Goal: Task Accomplishment & Management: Use online tool/utility

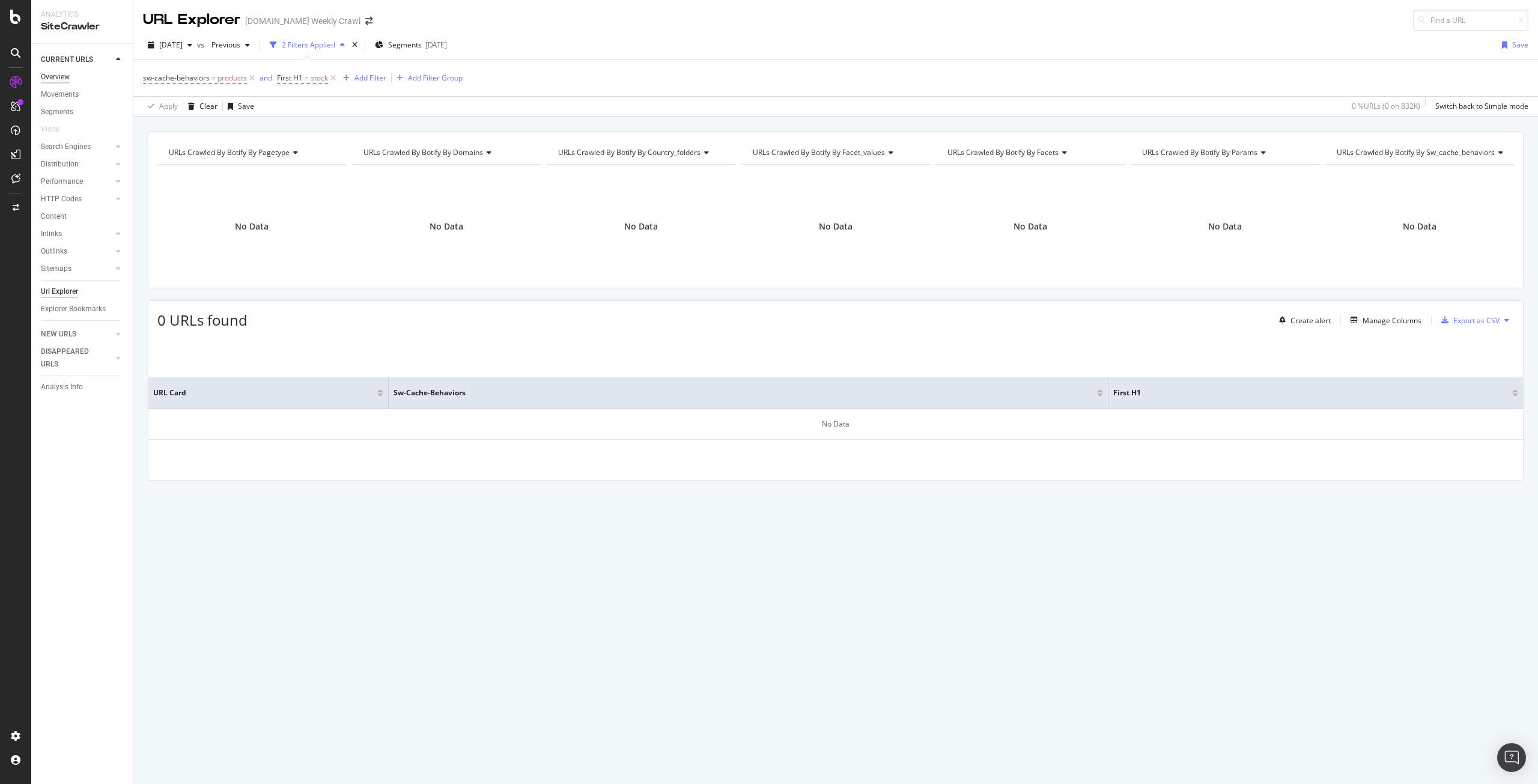
click at [60, 77] on div "Overview" at bounding box center [55, 77] width 29 height 12
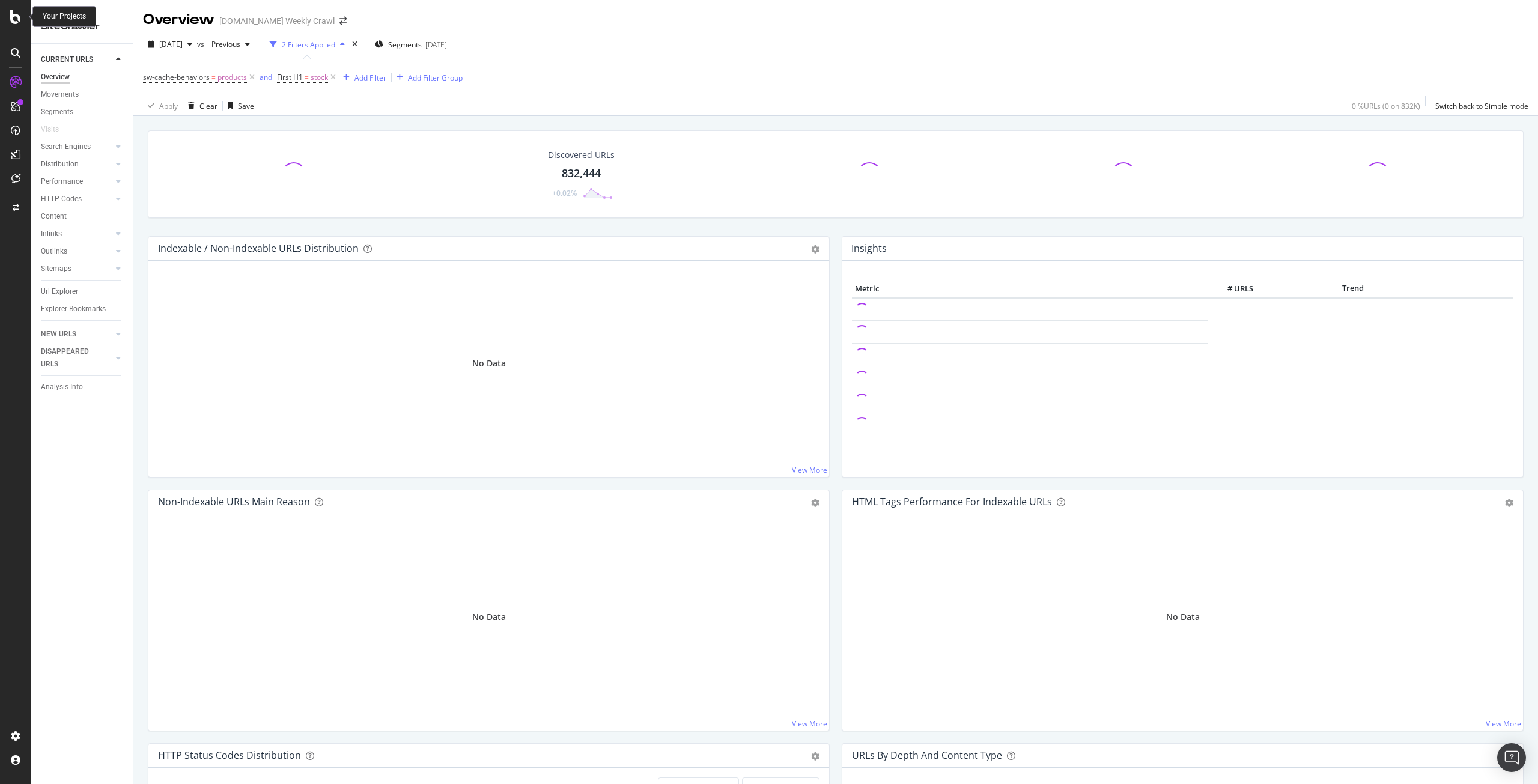
click at [16, 15] on icon at bounding box center [16, 17] width 11 height 14
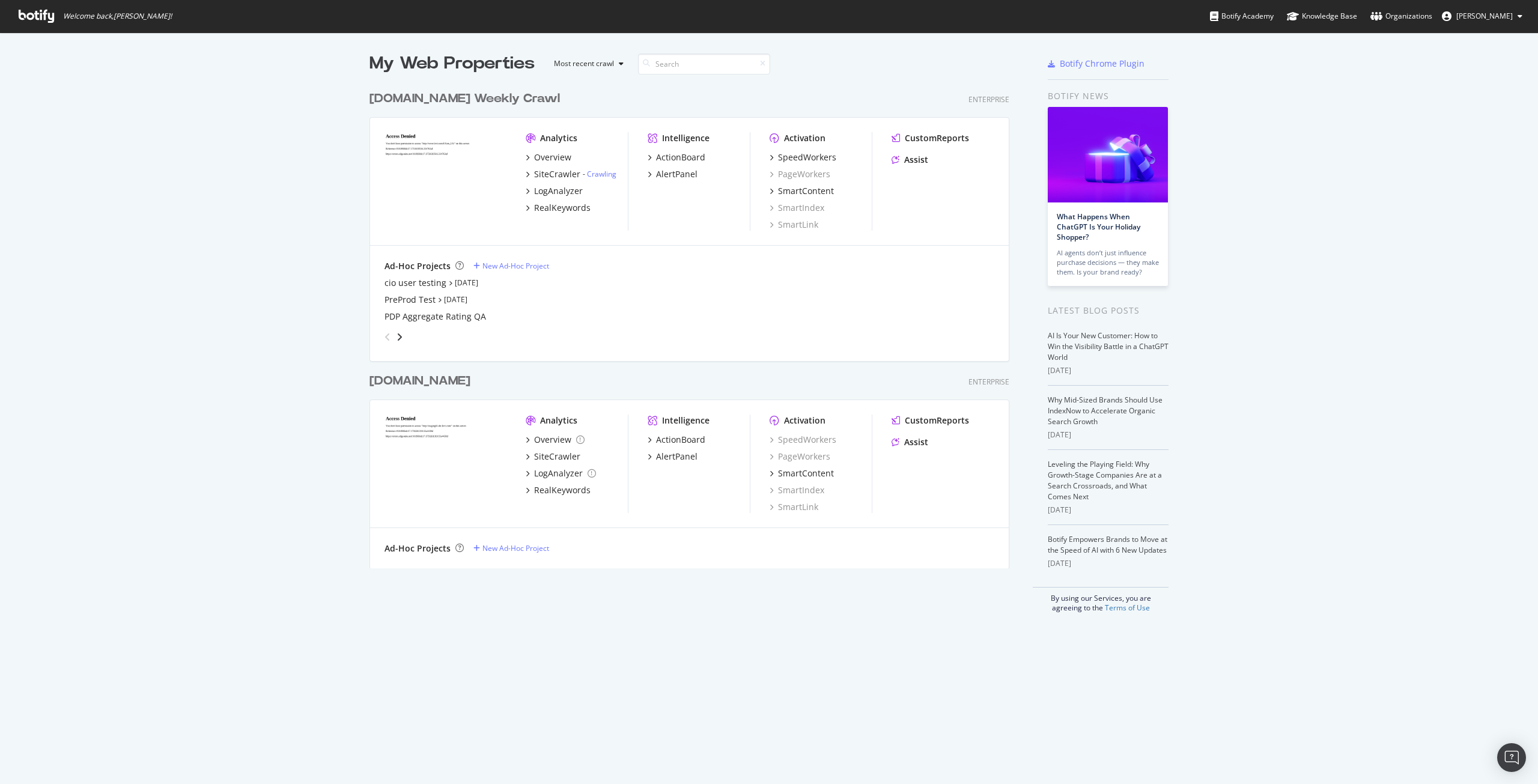
scroll to position [775, 1520]
click at [560, 158] on div "Overview" at bounding box center [553, 157] width 37 height 12
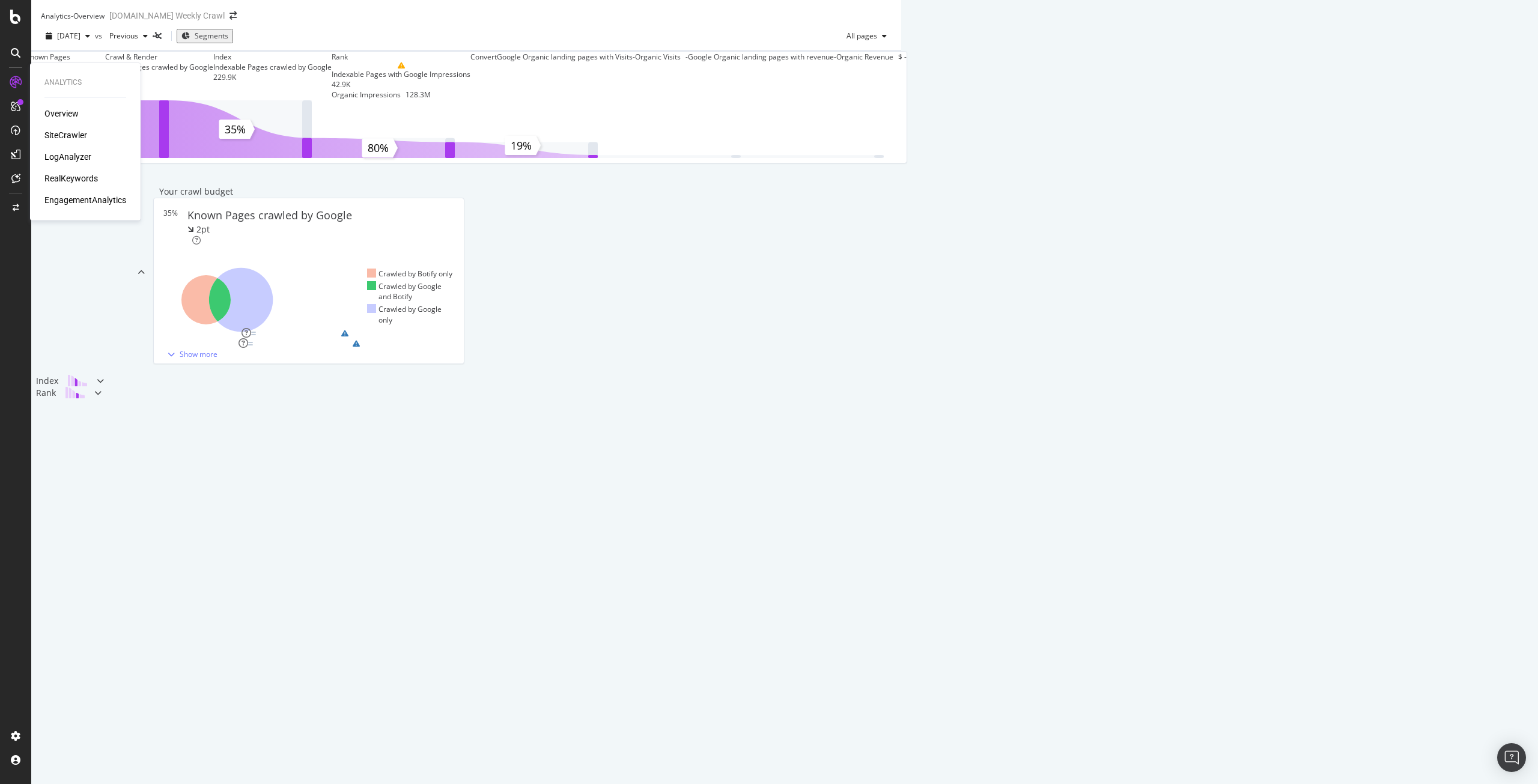
click at [78, 130] on div "SiteCrawler" at bounding box center [66, 135] width 43 height 12
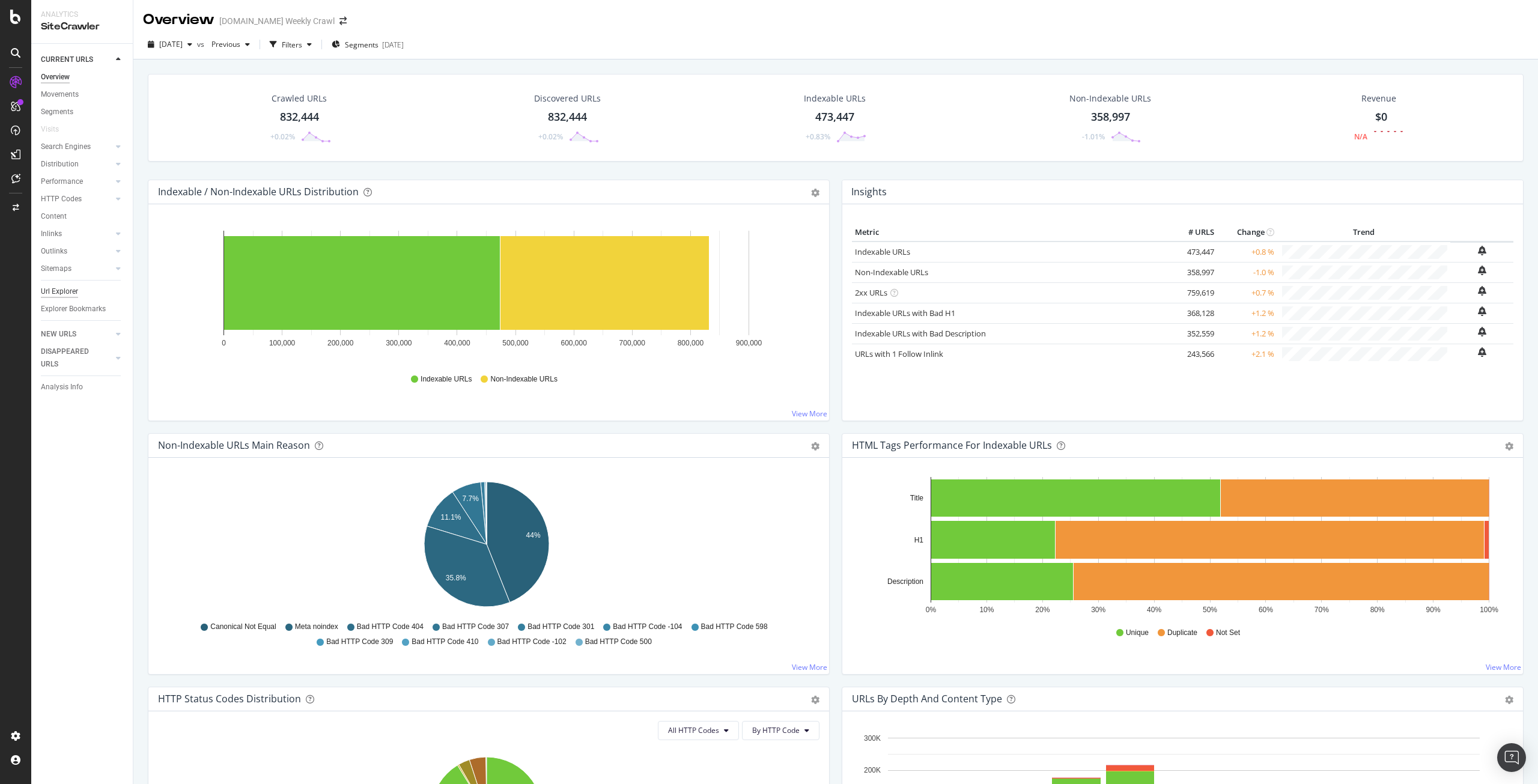
click at [66, 290] on div "Url Explorer" at bounding box center [59, 291] width 37 height 12
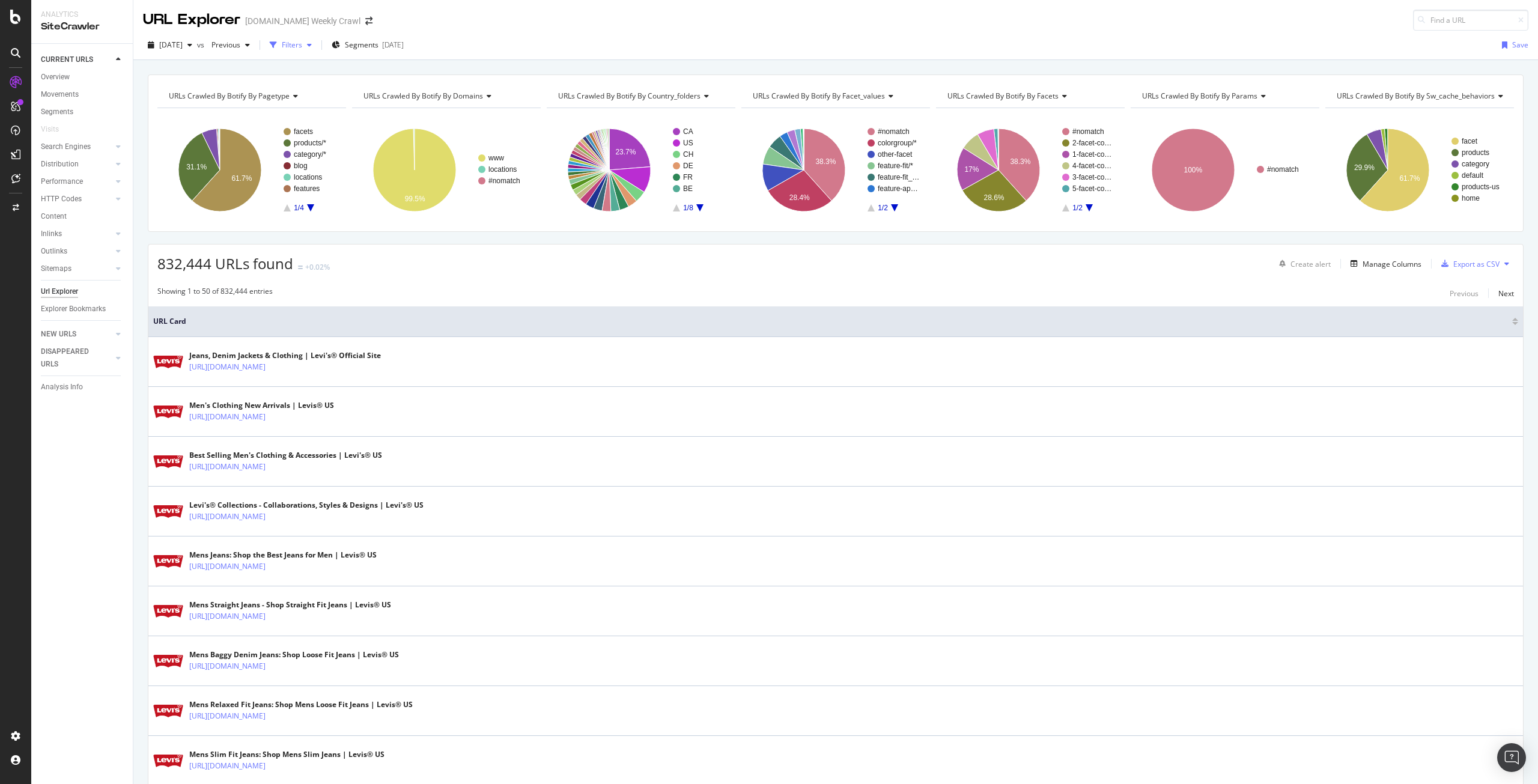
click at [312, 47] on icon "button" at bounding box center [309, 45] width 5 height 7
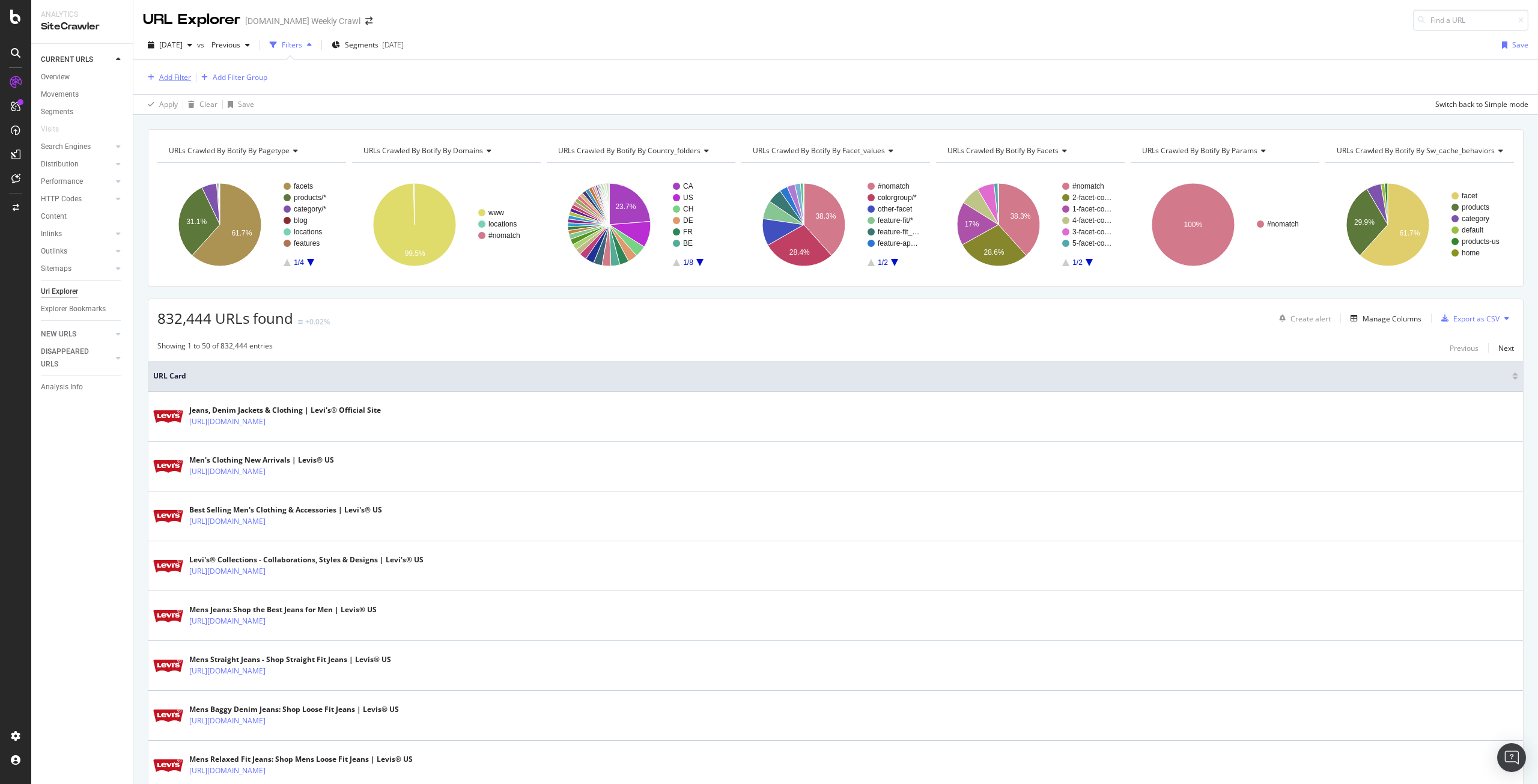
click at [170, 79] on div "Add Filter" at bounding box center [175, 77] width 32 height 10
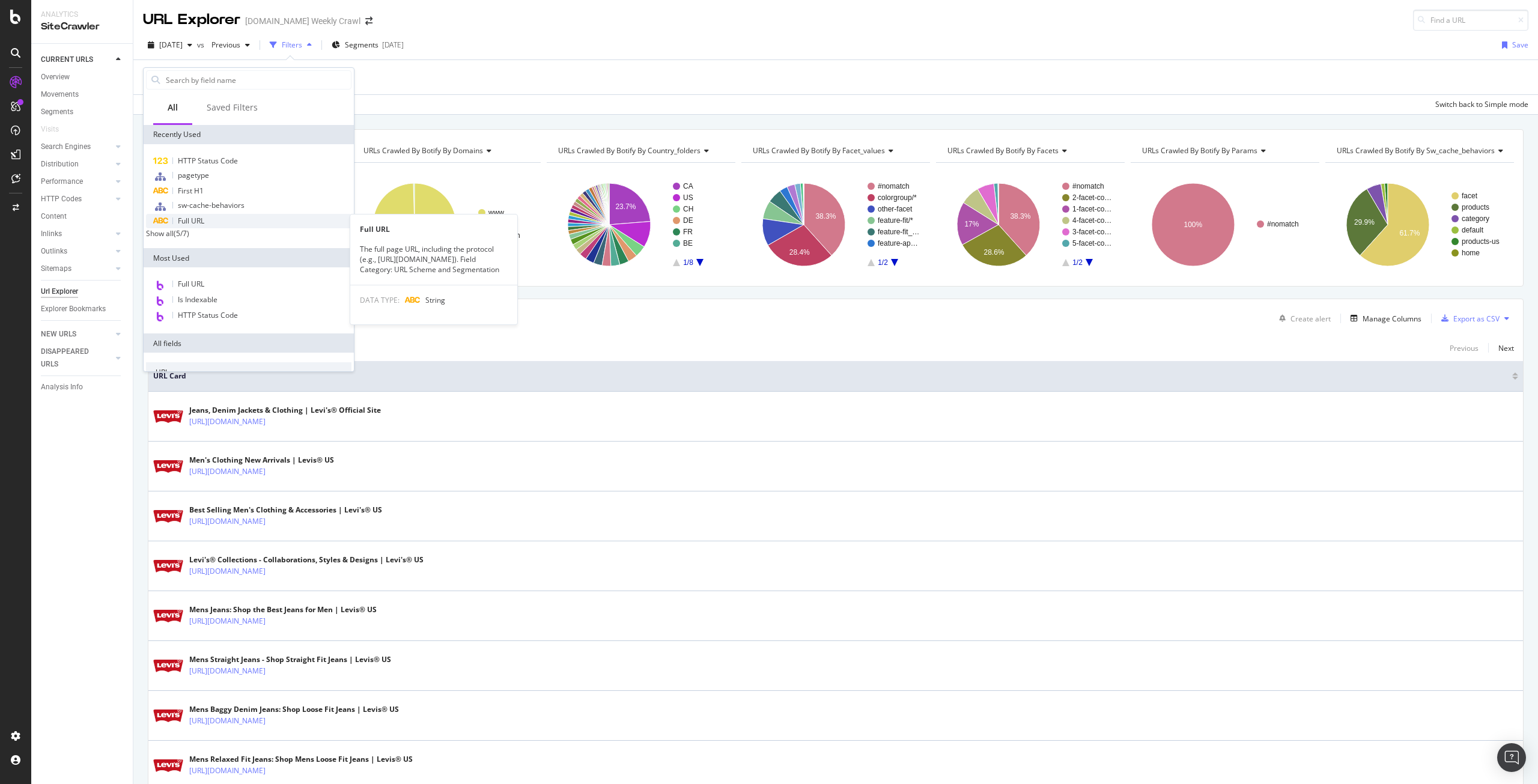
click at [215, 217] on div "Full URL" at bounding box center [249, 221] width 206 height 14
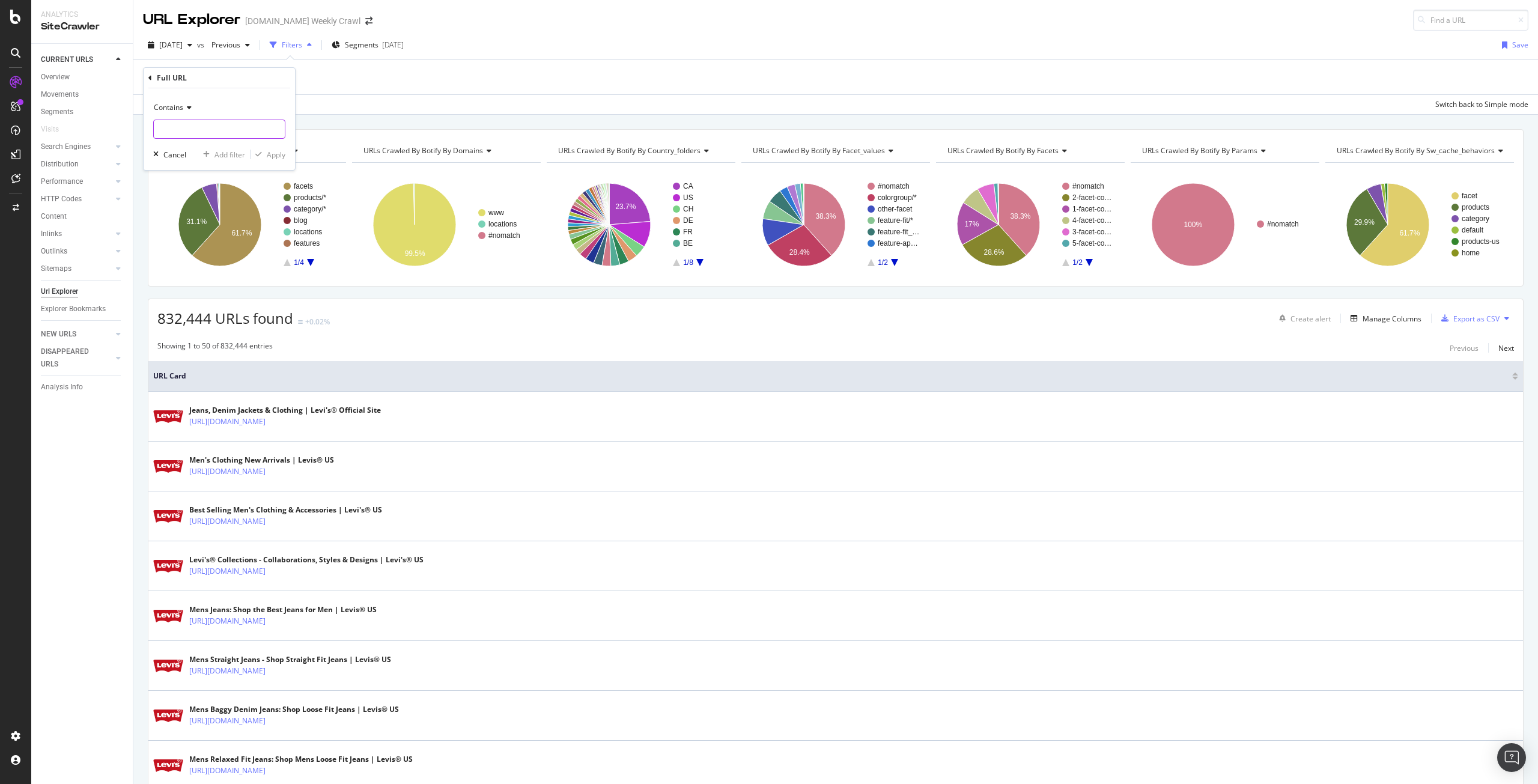
click at [248, 126] on input "text" at bounding box center [220, 129] width 131 height 19
paste input "https:\/\/www\.levi\.com\/[A-Z]{2}\/[a-z]{2}_[A-Z]{2}\/p\/\d+"
click at [248, 126] on input "https:\/\/www\.levi\.com\/[A-Z]{2}\/[a-z]{2}_[A-Z]{2}\/p\/\d+" at bounding box center [211, 129] width 113 height 19
type input "https:\/\/www\.levi\.com\/[A-Z]{2}\/[a-z]{2}_[A-Z]{2}\/p\/\d+"
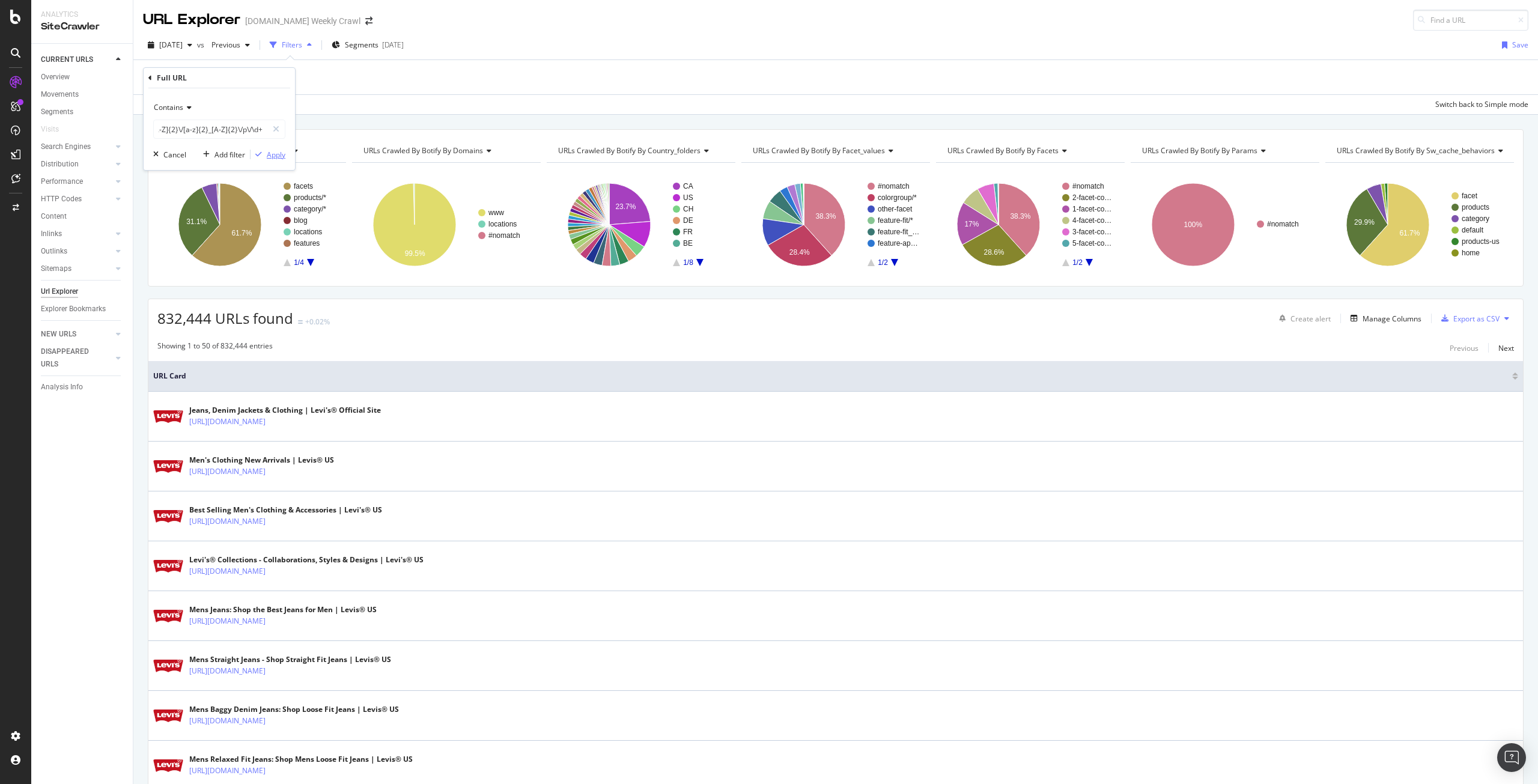
click at [273, 151] on div "Apply" at bounding box center [275, 155] width 19 height 10
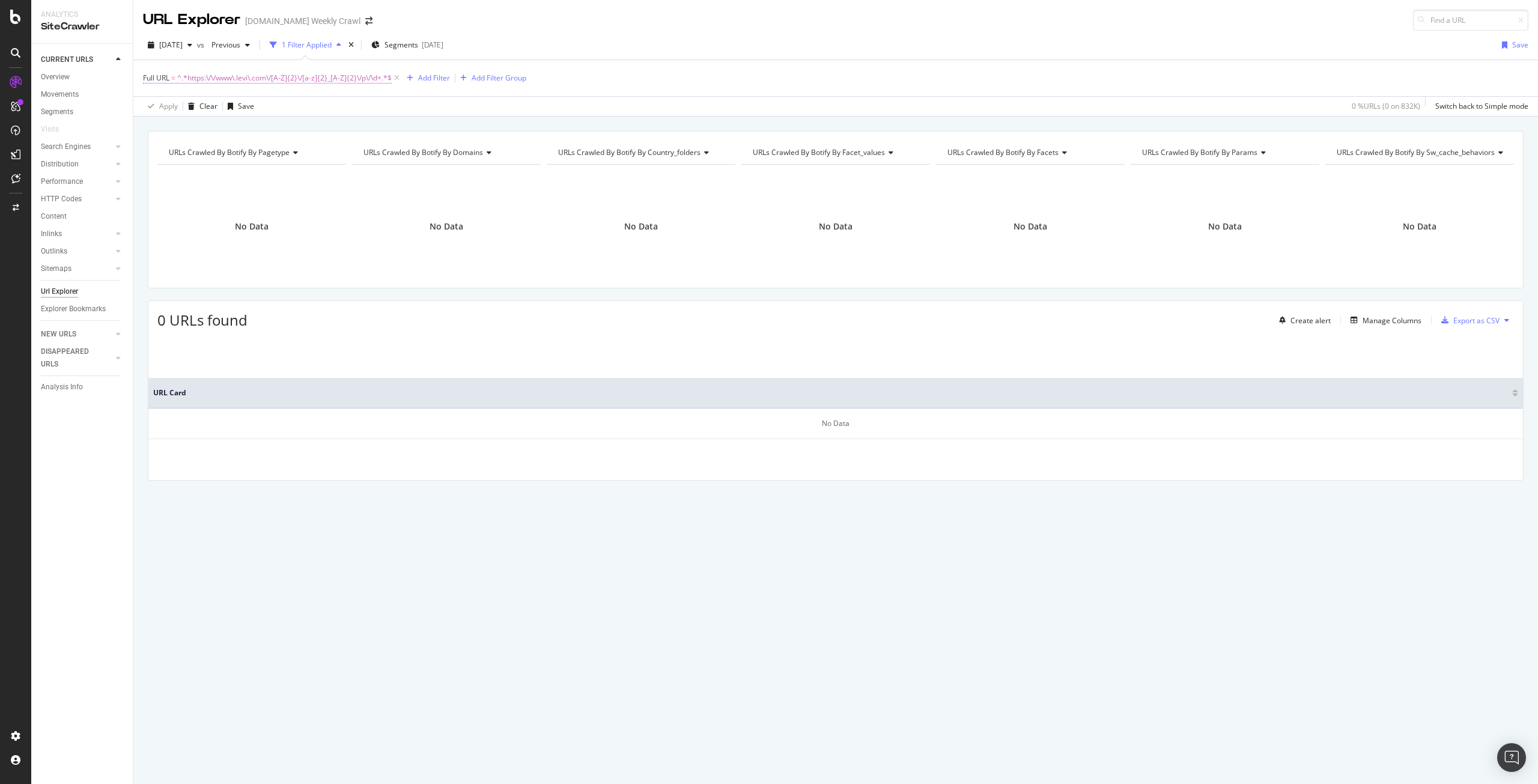
click at [331, 82] on span "^.*https:\/\/www\.levi\.com\/[A-Z]{2}\/[a-z]{2}_[A-Z]{2}\/p\/\d+.*$" at bounding box center [284, 78] width 215 height 17
click at [243, 125] on input "https:\/\/www\.levi\.com\/[A-Z]{2}\/[a-z]{2}_[A-Z]{2}\/p\/\d+" at bounding box center [211, 128] width 113 height 19
paste input "([A-Z]{2})\/en\/p\/([A-Z0-9]+)"
type input "https:\/\/www\.levi\.com\/([A-Z]{2})\/en\/p\/([A-Z0-9]+)"
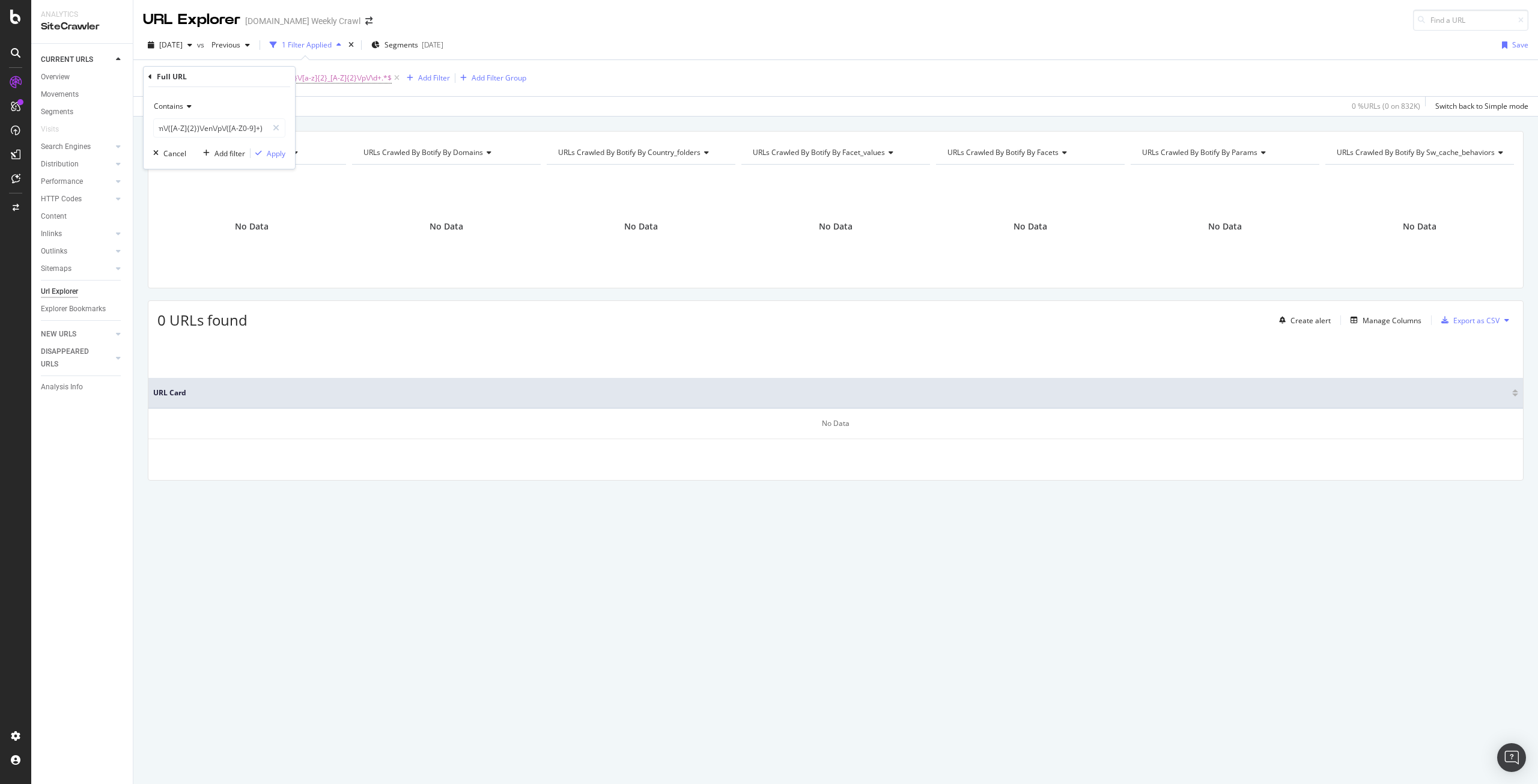
scroll to position [0, 0]
click at [169, 104] on span "Contains" at bounding box center [168, 106] width 30 height 10
click at [185, 251] on span "Matches regex" at bounding box center [184, 256] width 50 height 10
click at [278, 155] on div "Apply" at bounding box center [275, 153] width 19 height 10
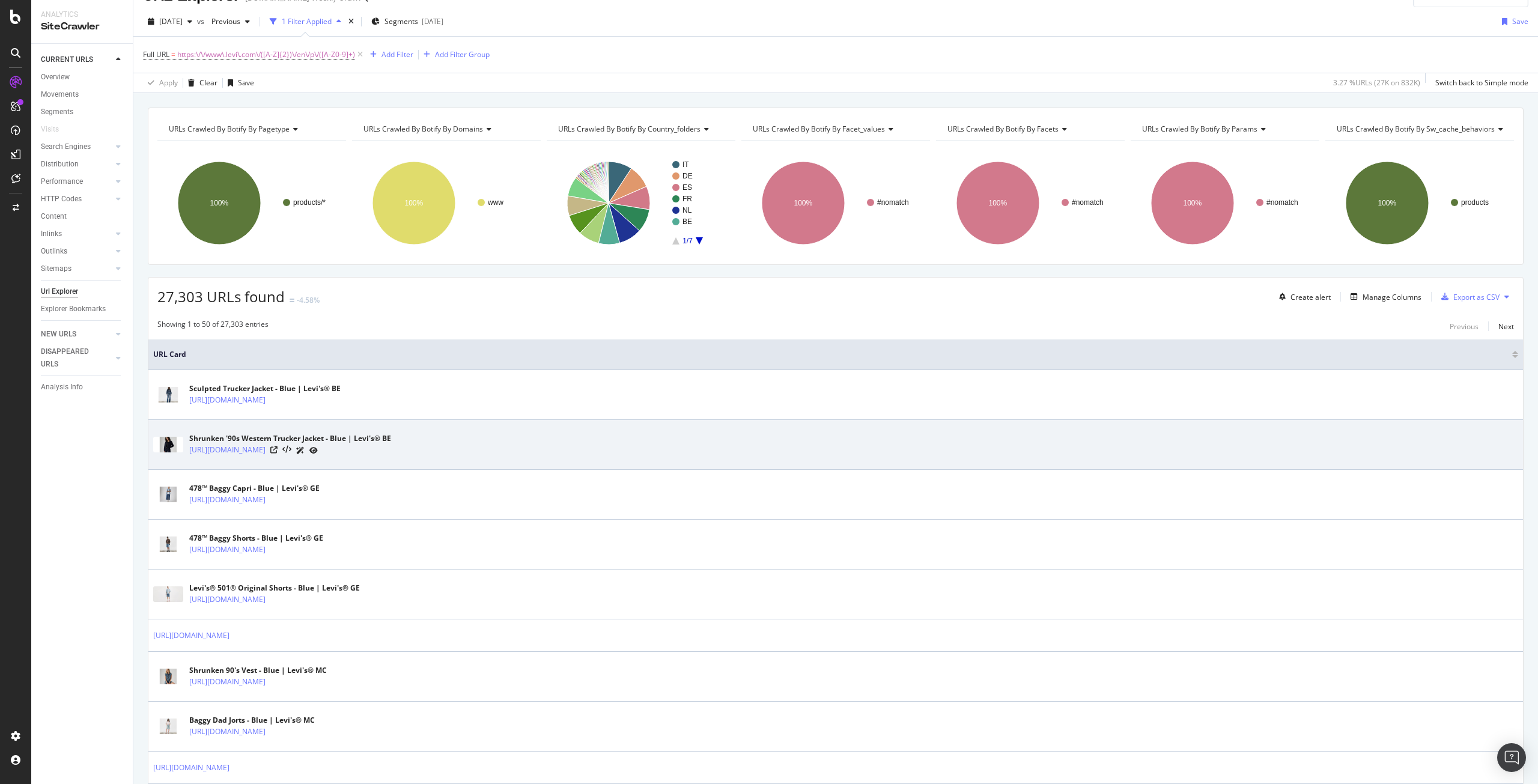
scroll to position [23, 0]
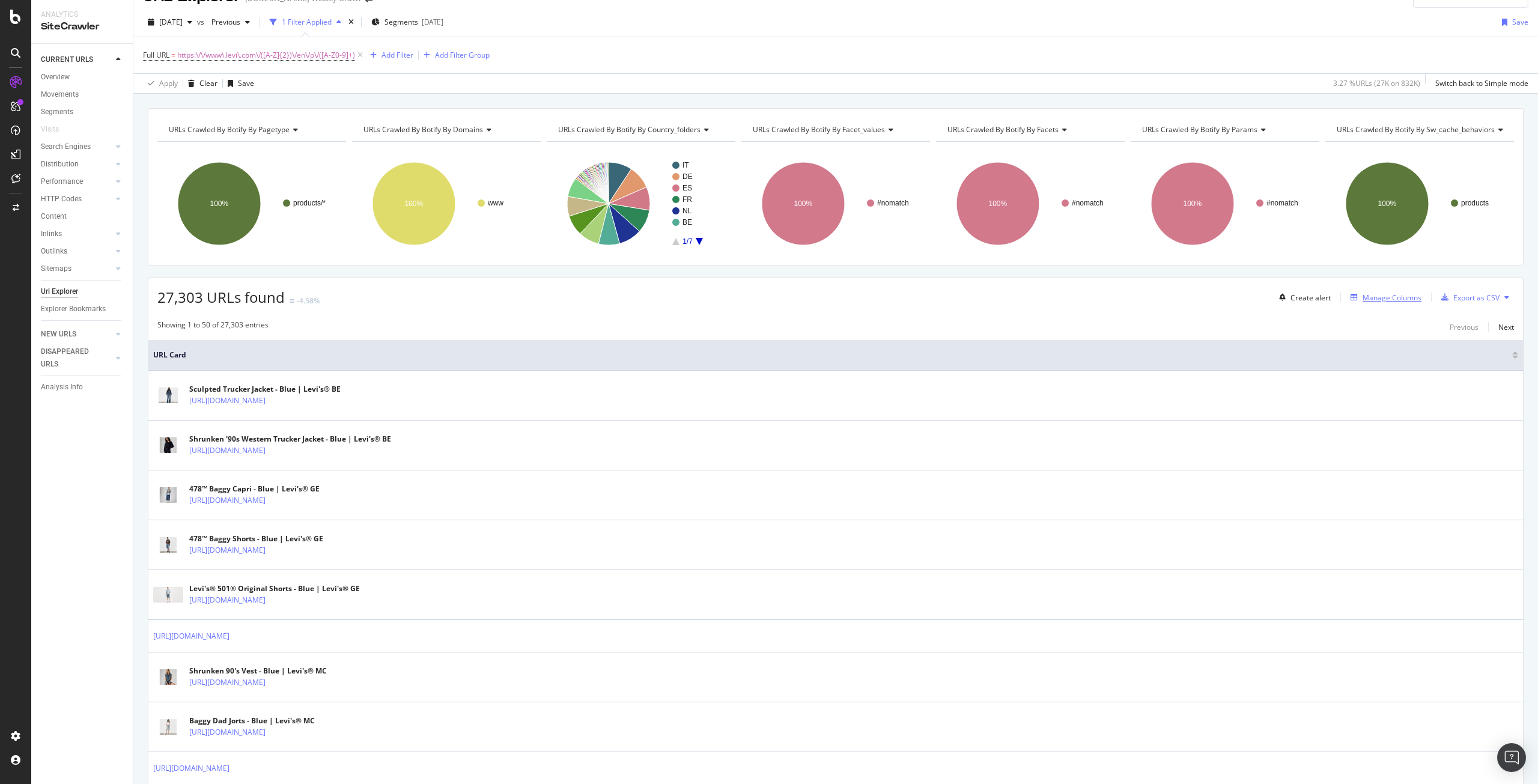
click at [1374, 295] on div "Manage Columns" at bounding box center [1392, 297] width 59 height 10
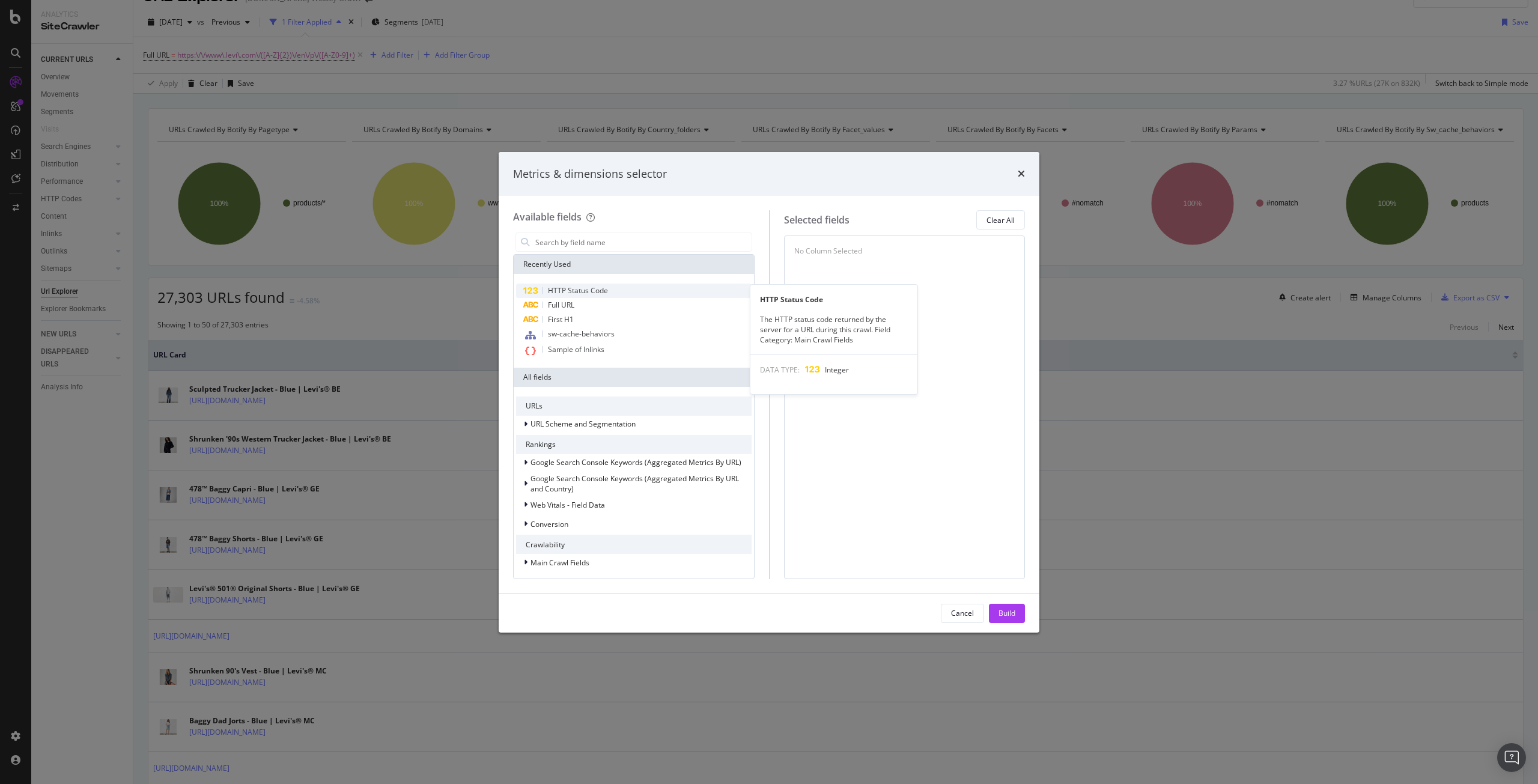
click at [612, 285] on div "HTTP Status Code" at bounding box center [634, 291] width 235 height 14
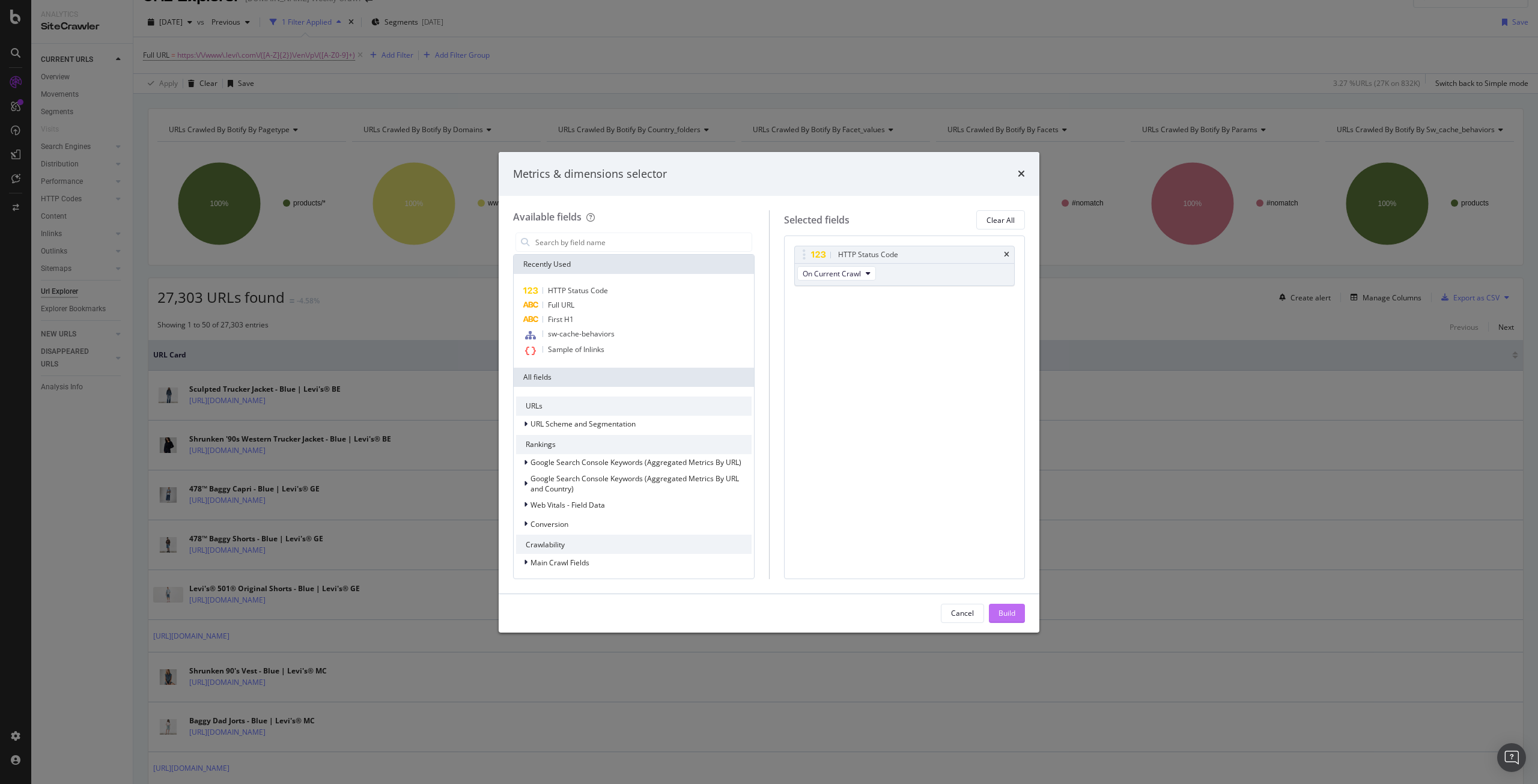
click at [1014, 609] on div "Build" at bounding box center [1006, 613] width 17 height 10
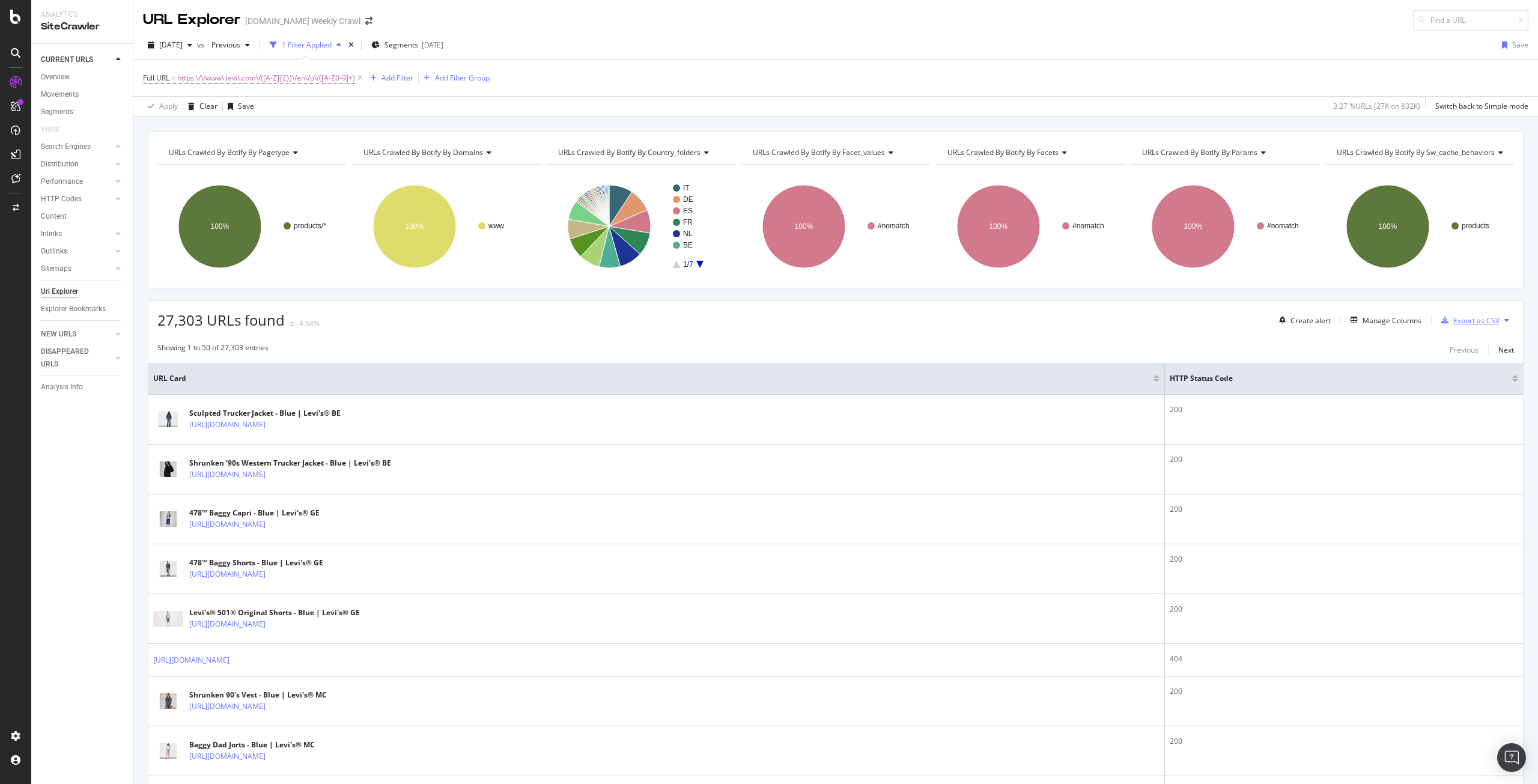
click at [1454, 322] on div "Export as CSV" at bounding box center [1476, 320] width 46 height 10
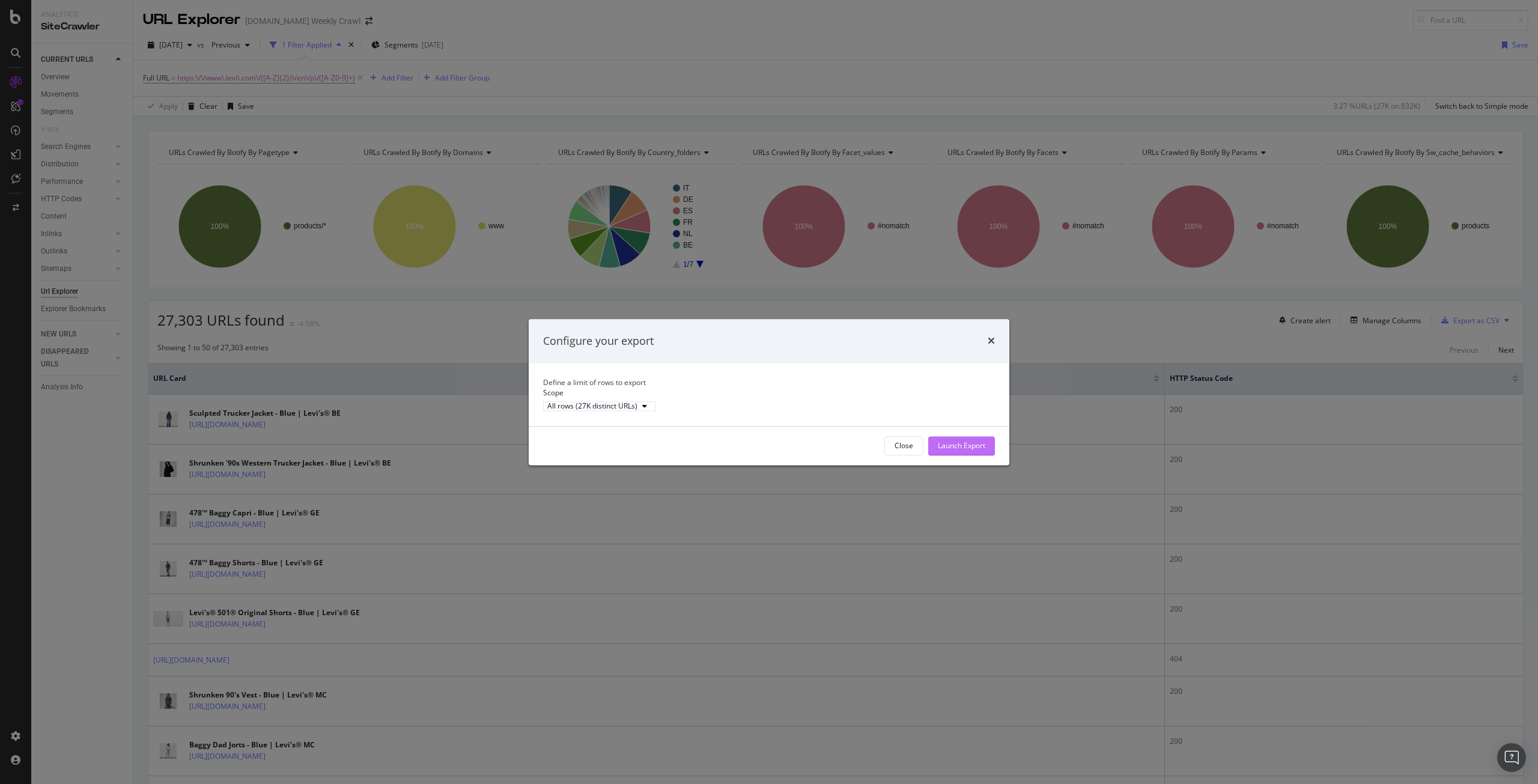
click at [975, 451] on div "Launch Export" at bounding box center [962, 445] width 48 height 10
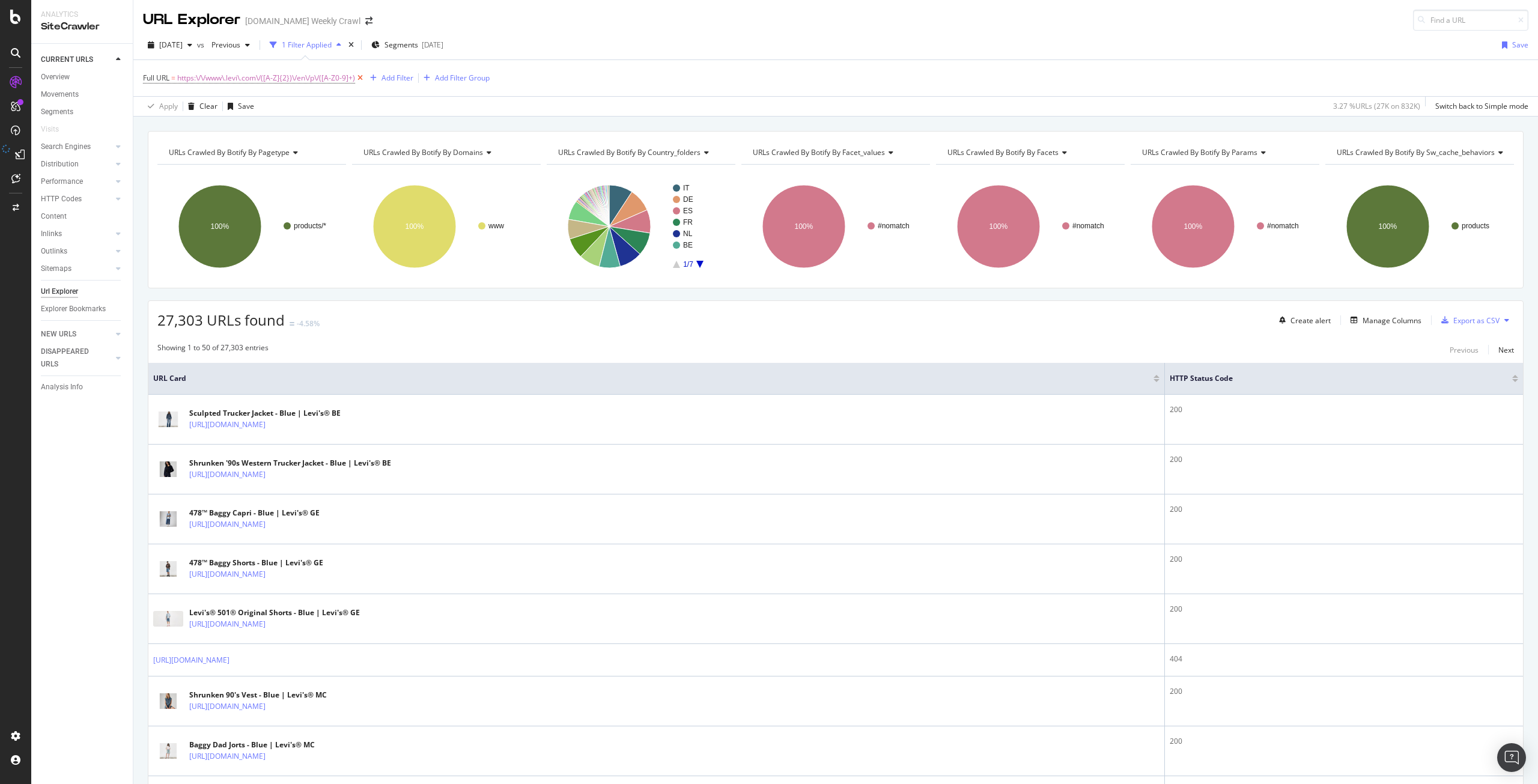
click at [364, 81] on icon at bounding box center [360, 77] width 10 height 12
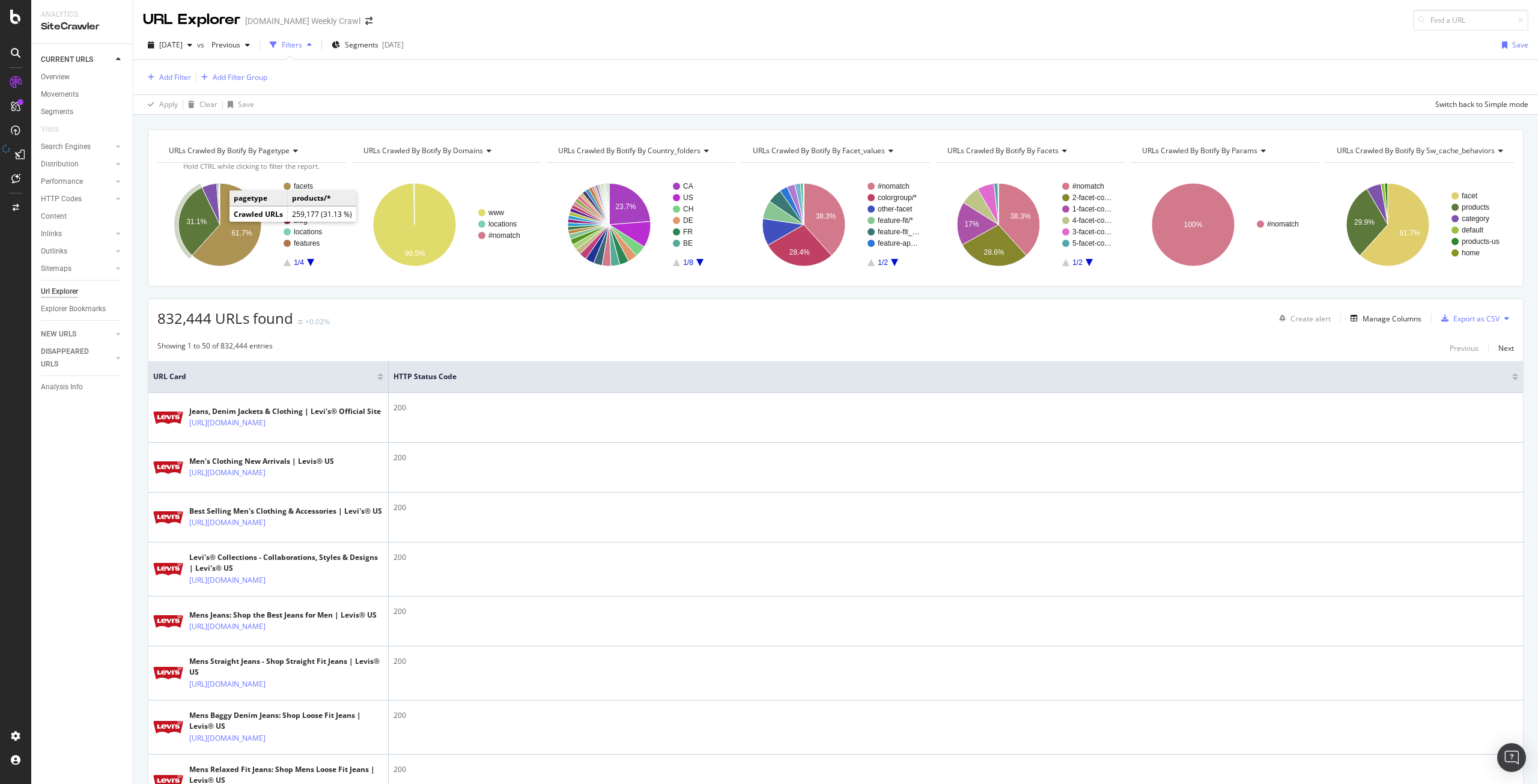
click at [214, 219] on icon "A chart." at bounding box center [199, 222] width 41 height 68
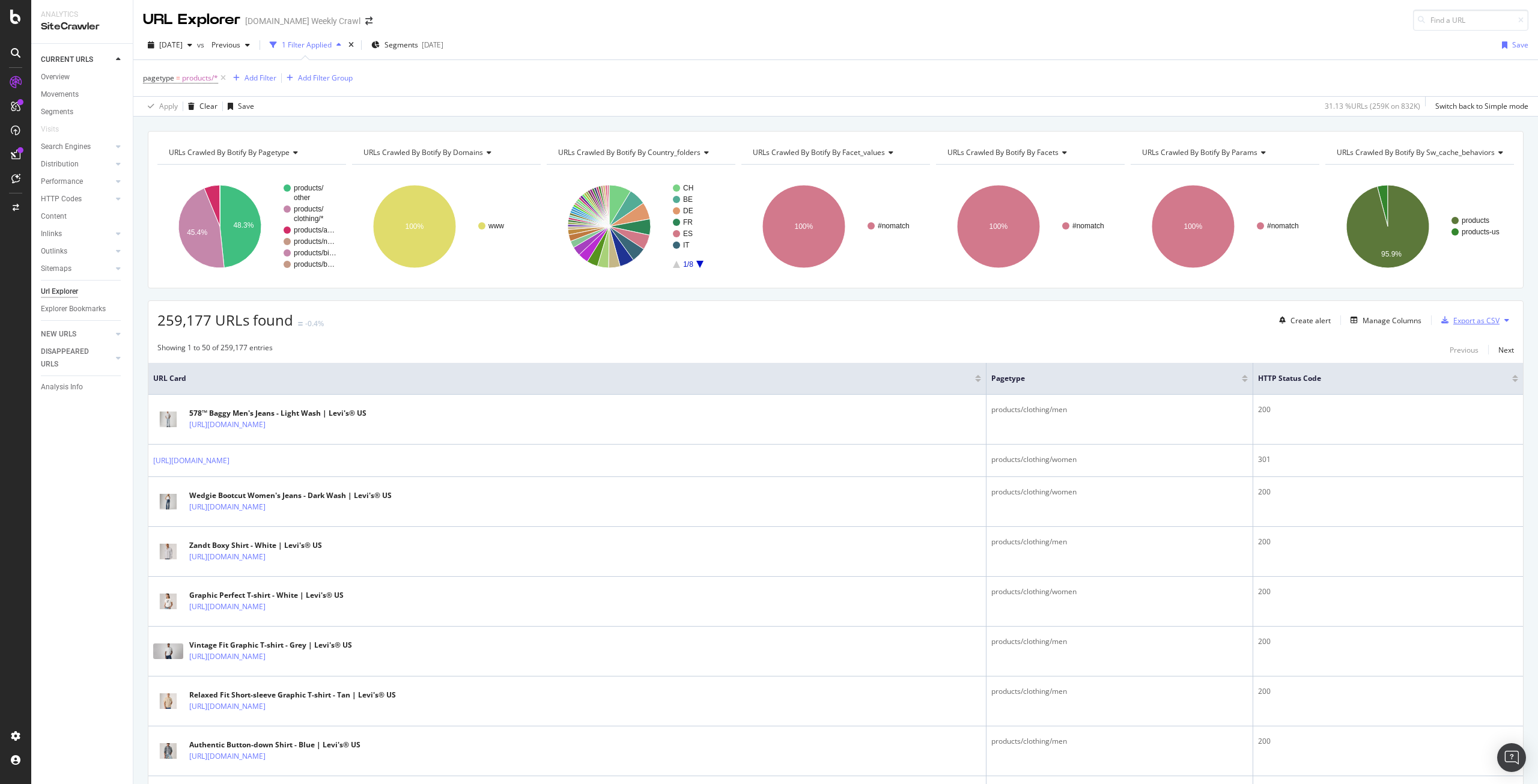
click at [1453, 317] on div "Export as CSV" at bounding box center [1476, 320] width 46 height 10
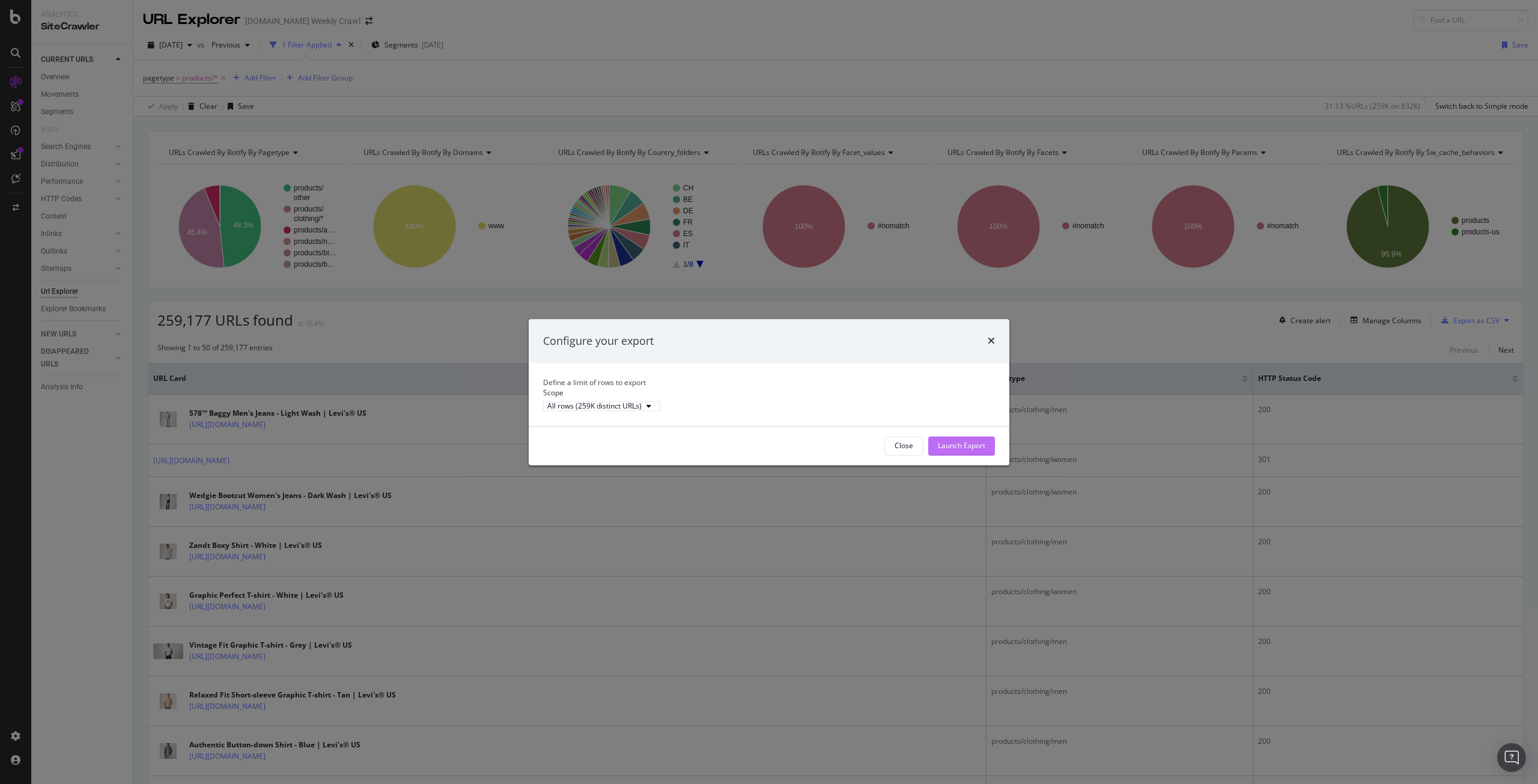
click at [961, 451] on div "Launch Export" at bounding box center [962, 445] width 48 height 10
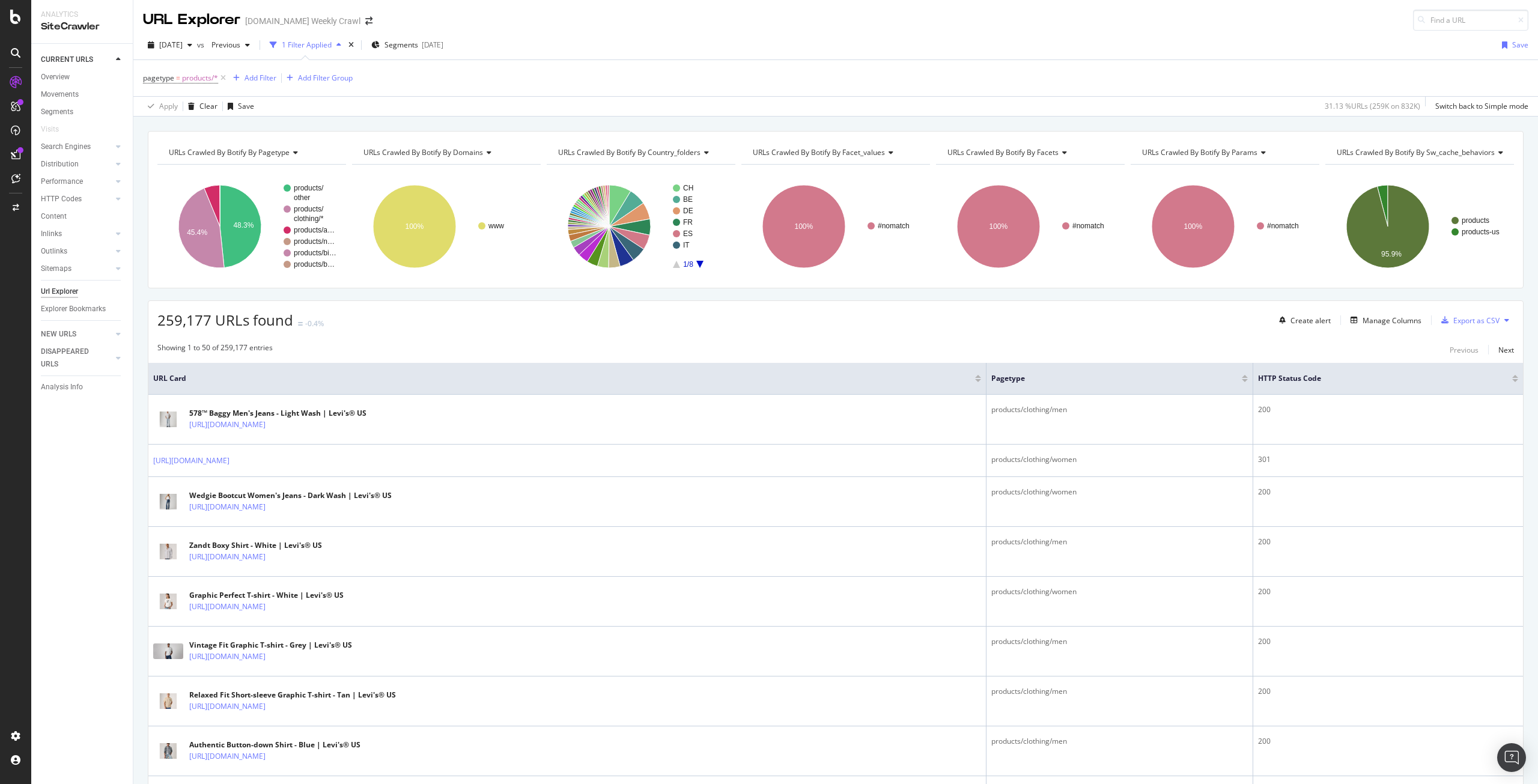
click at [6, 783] on icon "close toast" at bounding box center [3, 789] width 6 height 10
click at [58, 212] on div "DataExports" at bounding box center [68, 207] width 47 height 12
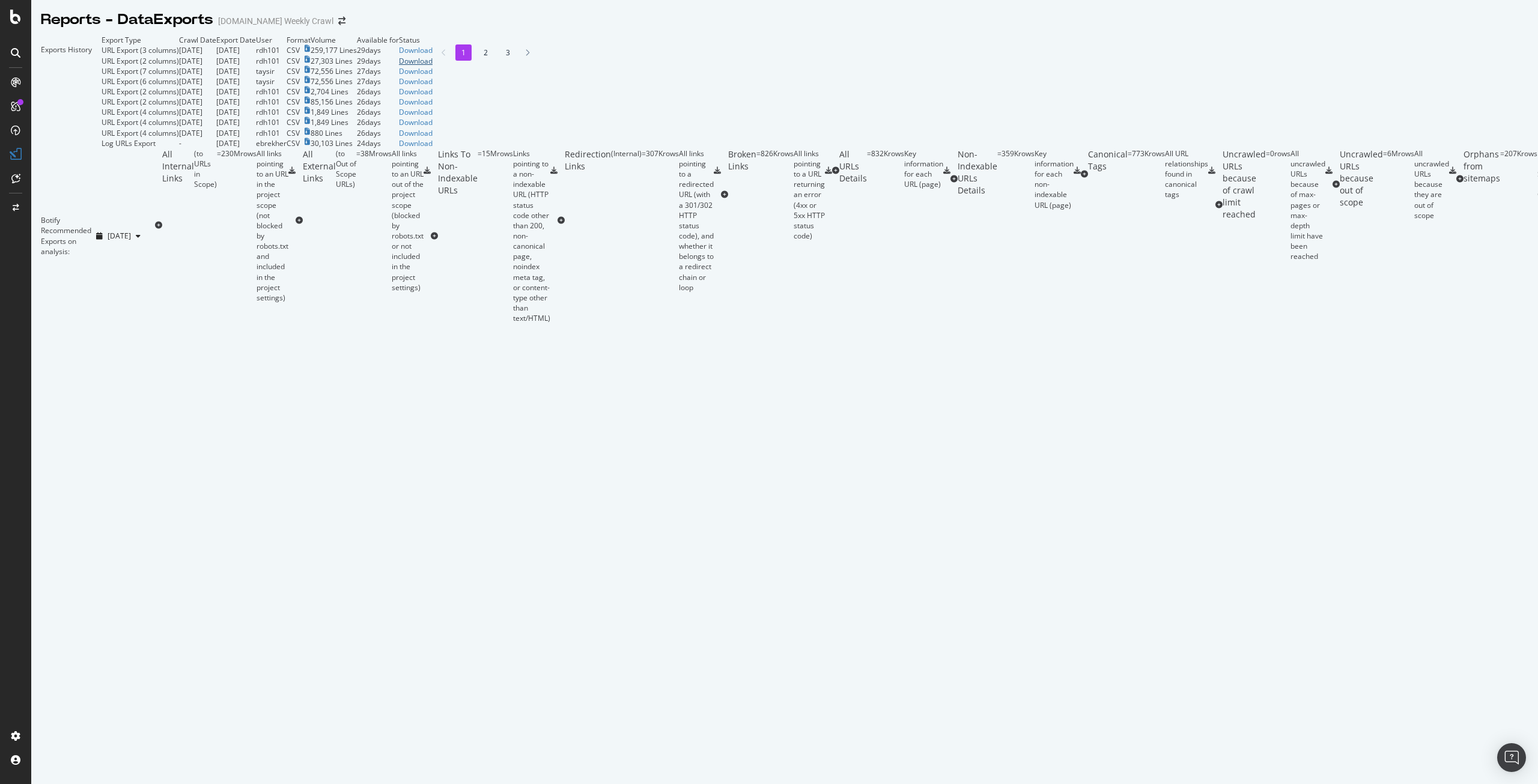
click at [433, 66] on div "Download" at bounding box center [416, 61] width 34 height 10
click at [1390, 127] on body "Reports - DataExports [DOMAIN_NAME] Weekly Crawl Exports History Export Type Cr…" at bounding box center [769, 392] width 1538 height 784
click at [101, 48] on div "Exports History" at bounding box center [66, 91] width 70 height 113
click at [433, 55] on link "Download" at bounding box center [416, 50] width 34 height 10
